Goal: Register for event/course

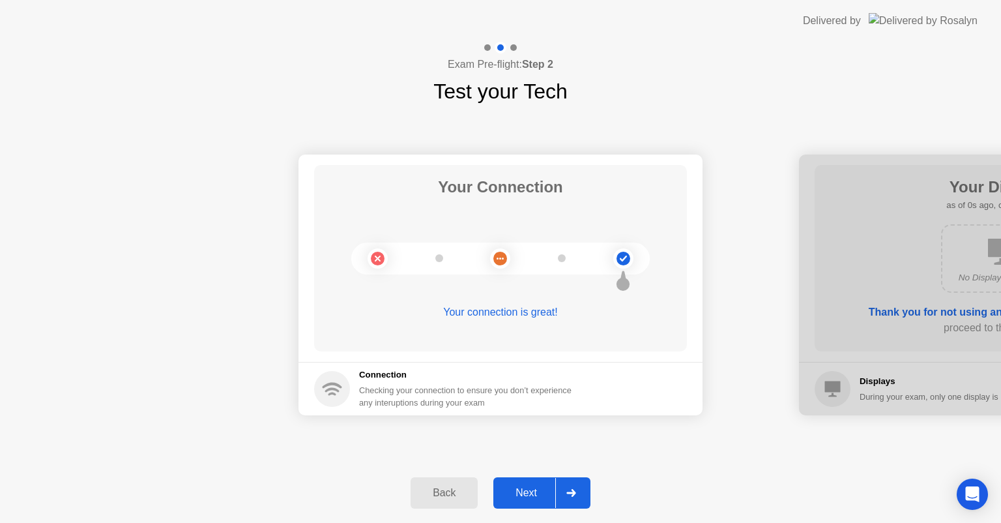
click at [528, 493] on div "Next" at bounding box center [526, 493] width 58 height 12
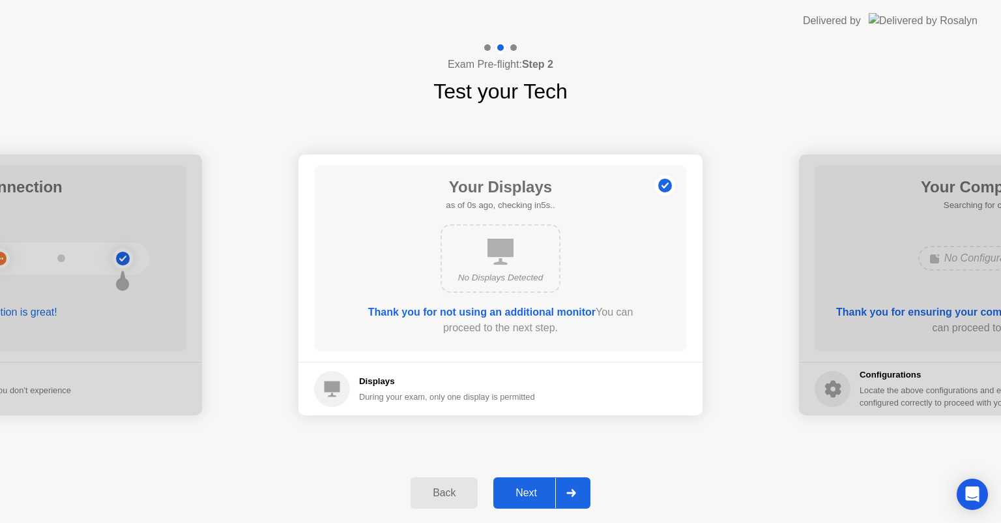
click at [528, 493] on div "Next" at bounding box center [526, 493] width 58 height 12
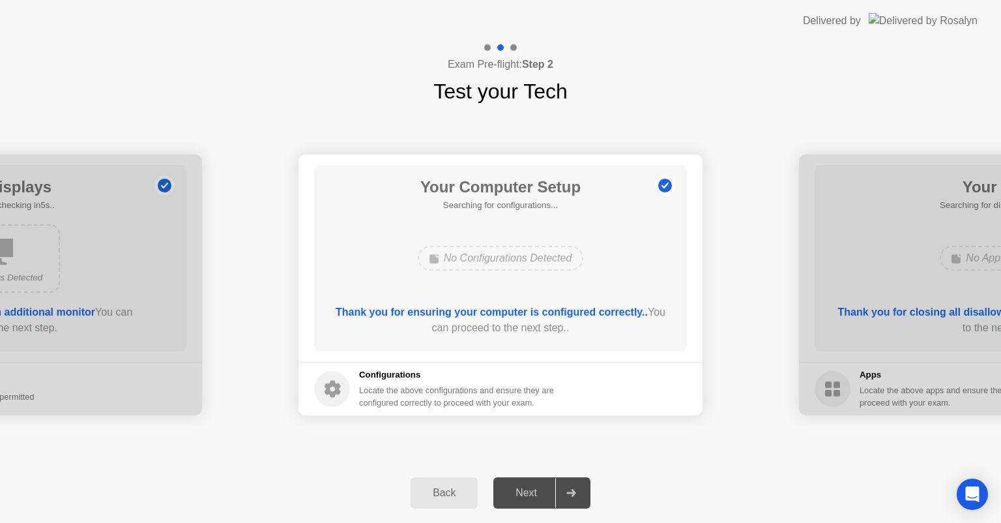
click at [528, 493] on div "Next" at bounding box center [526, 493] width 58 height 12
click at [564, 493] on div at bounding box center [571, 493] width 31 height 30
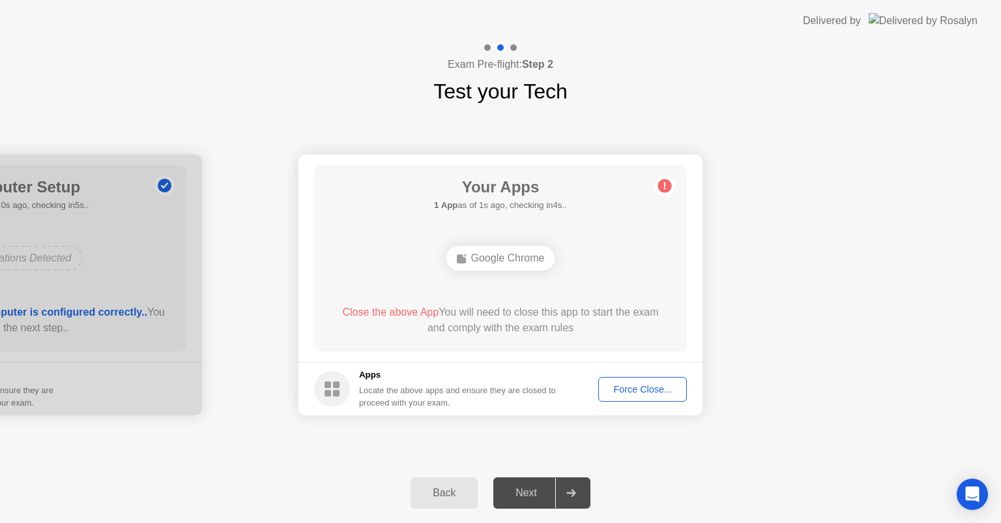
click at [629, 389] on div "Force Close..." at bounding box center [643, 389] width 80 height 10
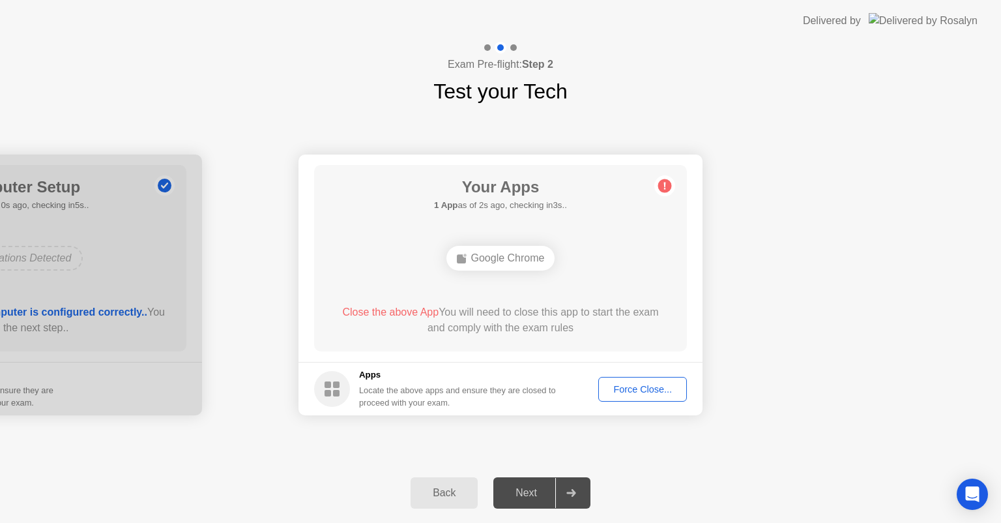
click at [616, 384] on div "Force Close..." at bounding box center [643, 389] width 80 height 10
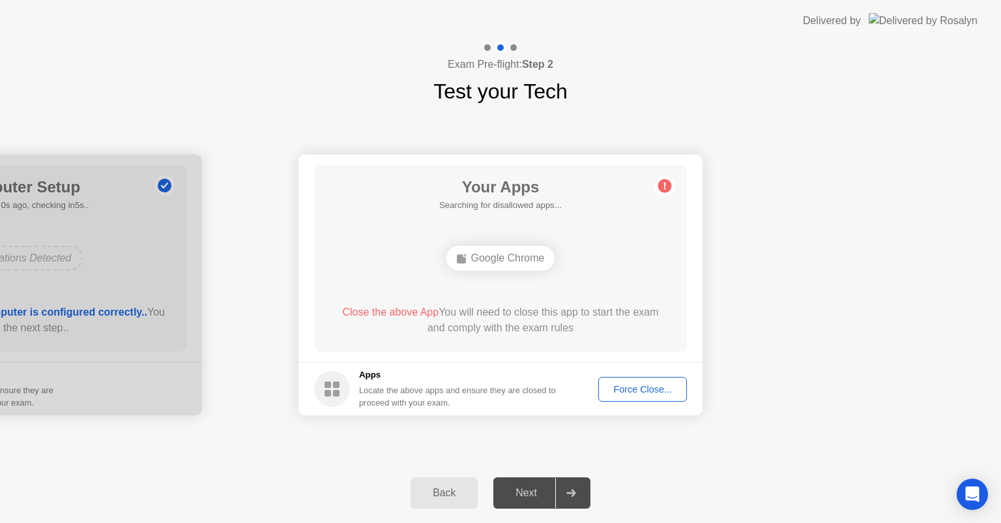
click at [614, 384] on div "Force Close..." at bounding box center [643, 389] width 80 height 10
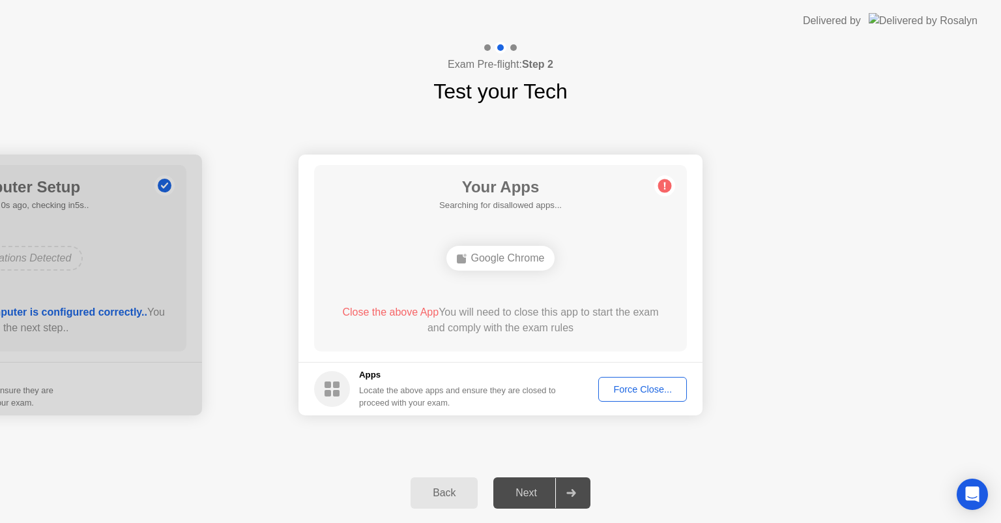
click at [551, 336] on div "Close the above App You will need to close this app to start the exam and compl…" at bounding box center [501, 322] width 336 height 37
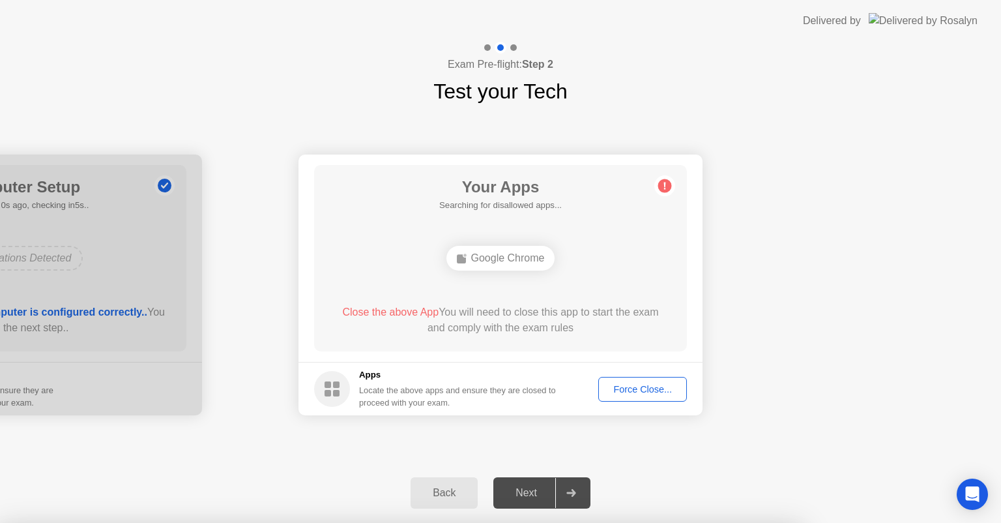
click at [614, 522] on div at bounding box center [500, 523] width 1001 height 0
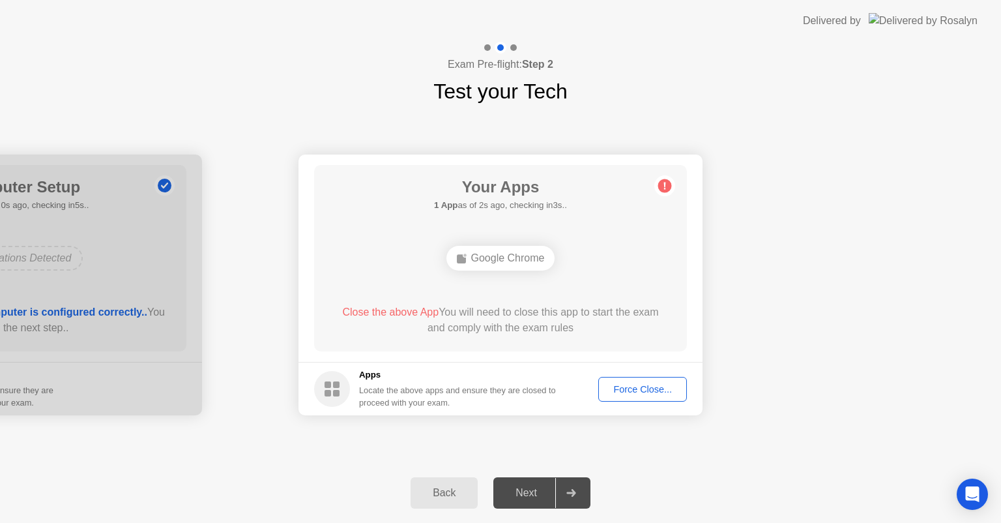
click at [634, 386] on div "Force Close..." at bounding box center [643, 389] width 80 height 10
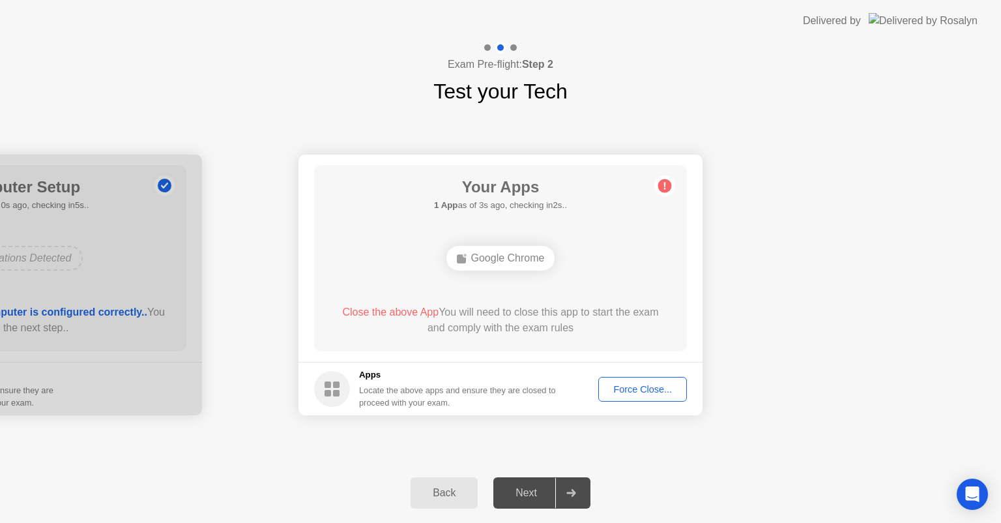
click at [608, 384] on div "Force Close..." at bounding box center [643, 389] width 80 height 10
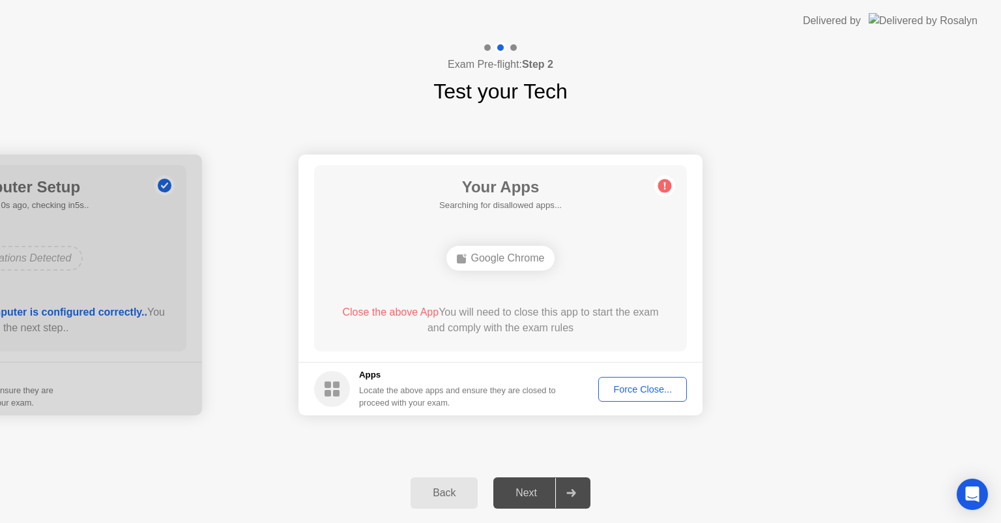
click at [606, 387] on div "Force Close..." at bounding box center [643, 389] width 80 height 10
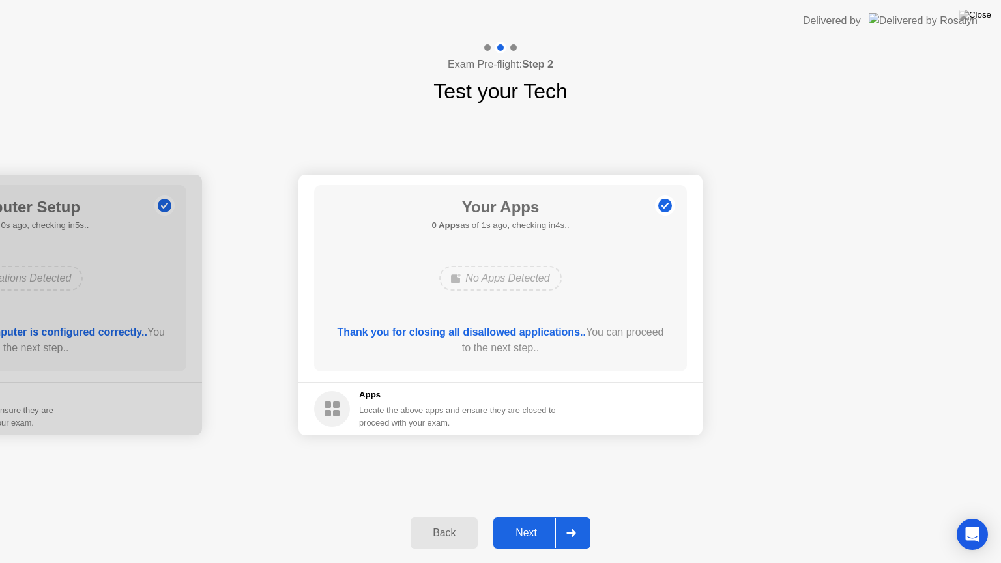
click at [524, 519] on button "Next" at bounding box center [542, 533] width 97 height 31
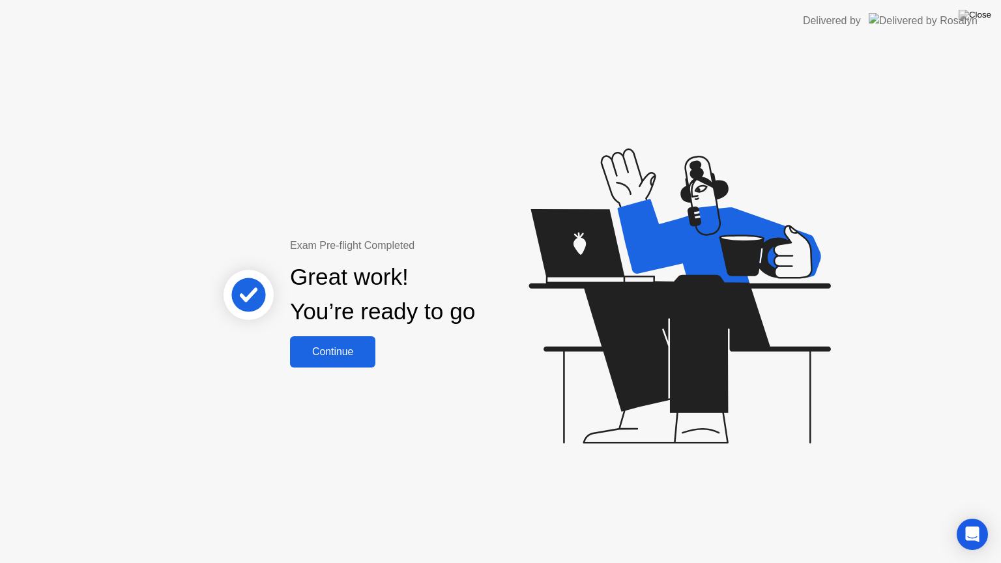
click at [359, 349] on div "Continue" at bounding box center [333, 352] width 78 height 12
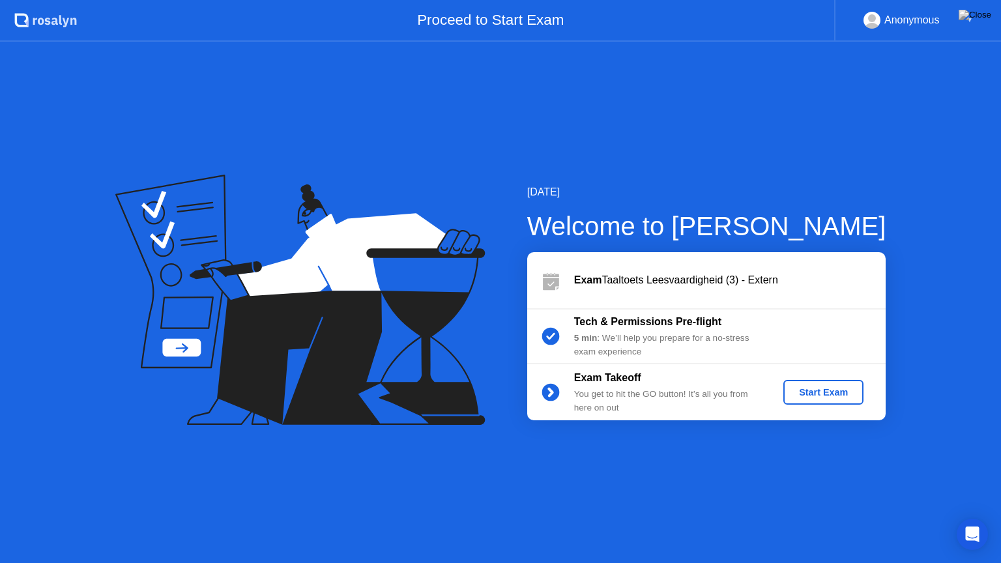
click at [825, 399] on button "Start Exam" at bounding box center [824, 392] width 80 height 25
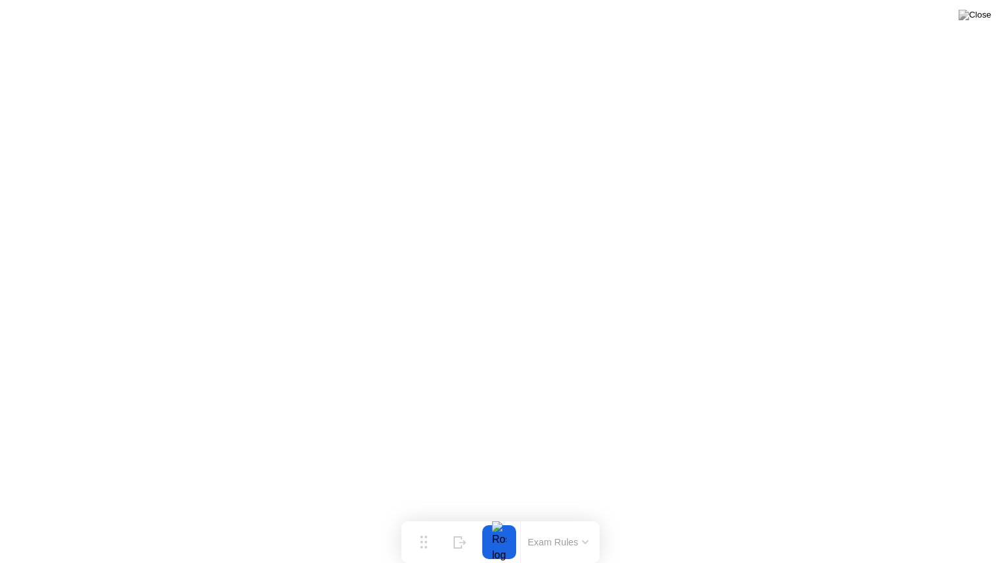
click at [982, 23] on button at bounding box center [975, 15] width 39 height 17
click at [585, 522] on button "Exam Rules" at bounding box center [558, 543] width 69 height 12
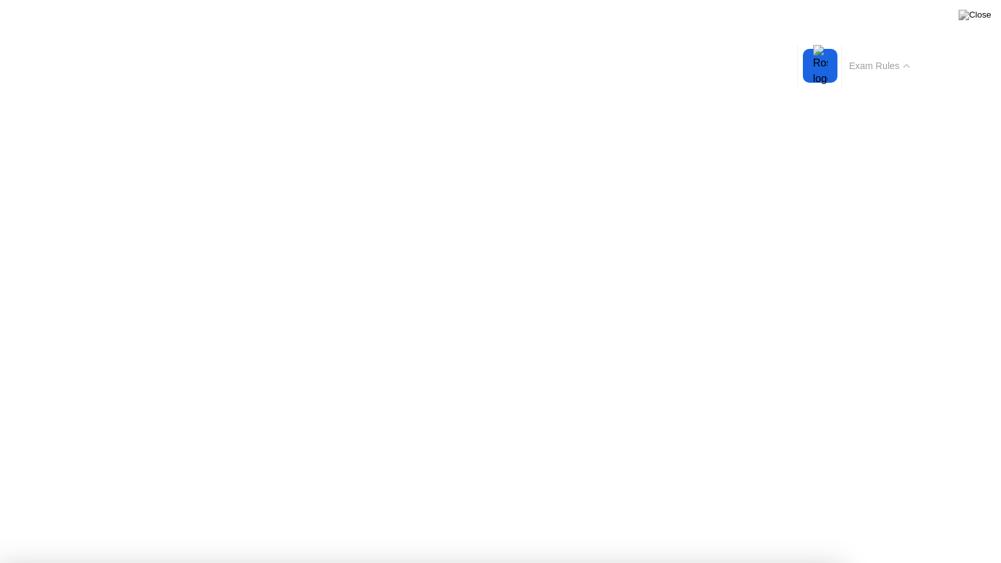
click at [910, 61] on button "Exam Rules" at bounding box center [880, 66] width 69 height 12
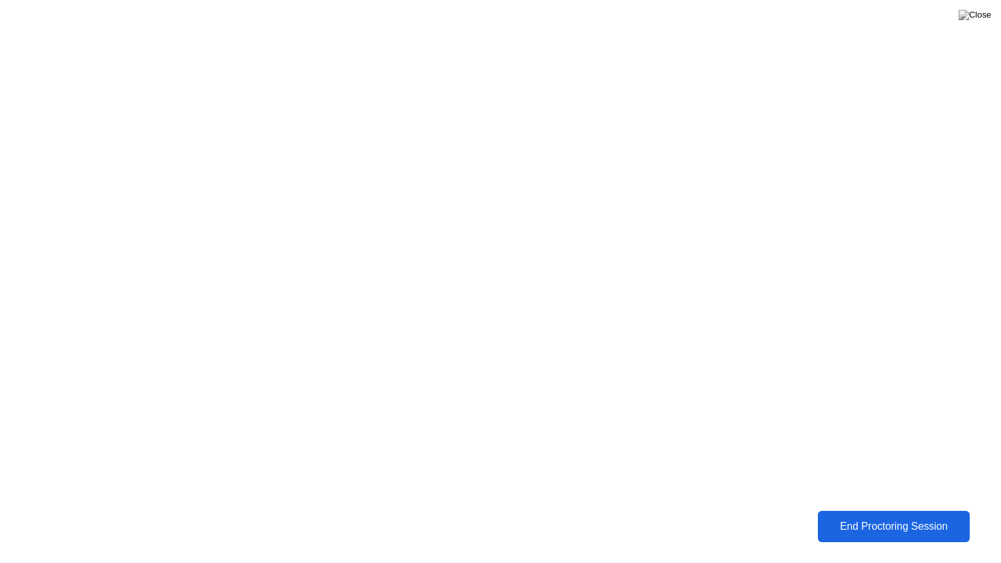
click at [876, 522] on div "End Proctoring Session" at bounding box center [894, 527] width 145 height 12
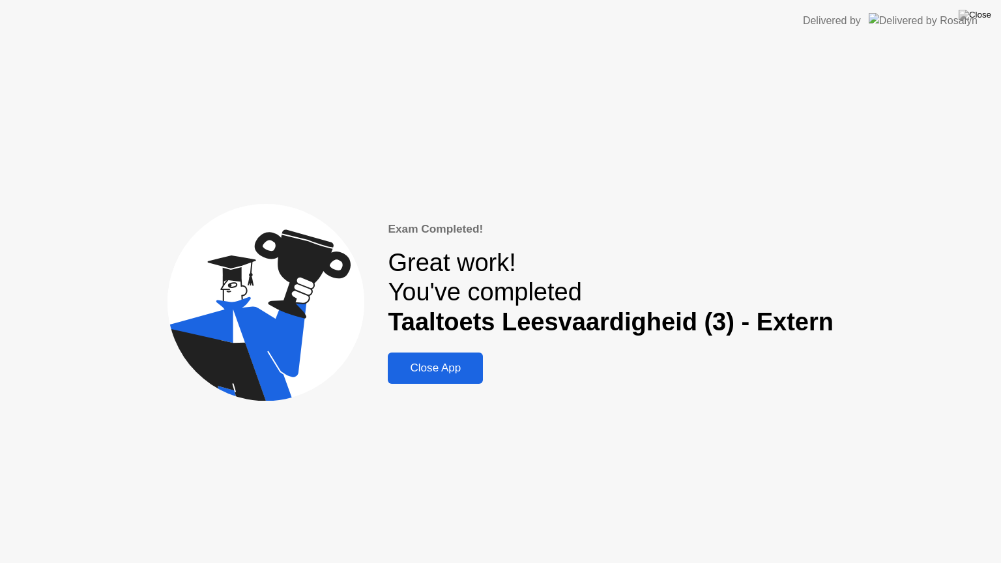
click at [482, 378] on button "Close App" at bounding box center [435, 368] width 95 height 31
